Goal: Navigation & Orientation: Understand site structure

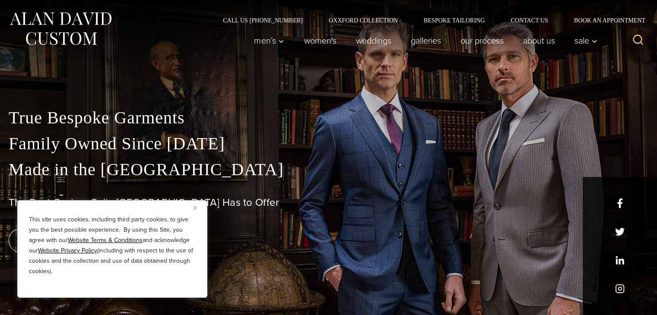
click at [195, 208] on img "Close" at bounding box center [195, 208] width 4 height 4
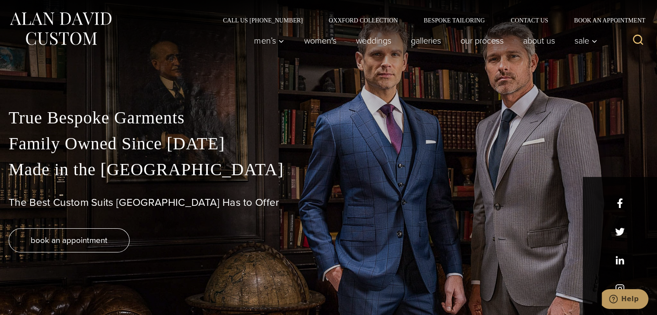
click at [619, 261] on div "True Bespoke Garments Family Owned Since 1913 Made in the United States The Bes…" at bounding box center [328, 210] width 657 height 210
click at [621, 261] on div "True Bespoke Garments Family Owned Since 1913 Made in the United States The Bes…" at bounding box center [328, 210] width 657 height 210
click at [620, 263] on div "True Bespoke Garments Family Owned Since 1913 Made in the United States The Bes…" at bounding box center [328, 210] width 657 height 210
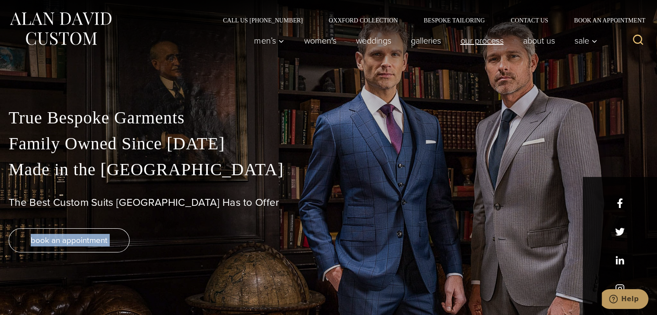
click at [480, 41] on link "Our Process" at bounding box center [482, 40] width 63 height 17
click at [546, 40] on link "About Us" at bounding box center [538, 40] width 51 height 17
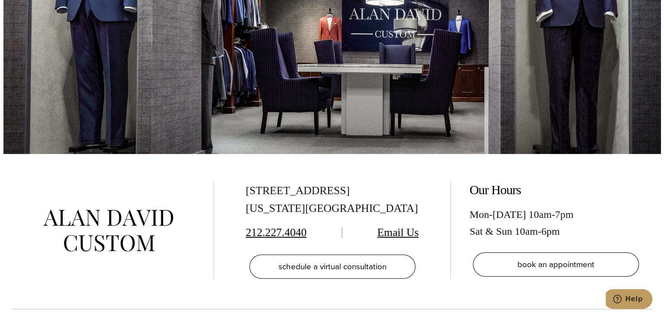
scroll to position [2808, 0]
